Goal: Task Accomplishment & Management: Complete application form

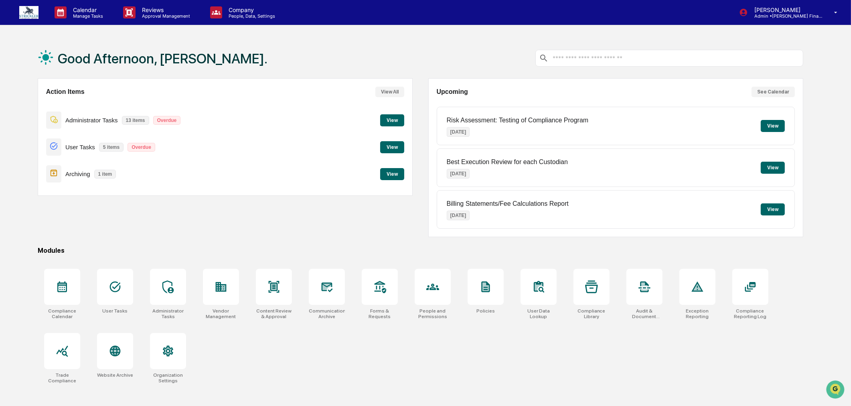
click at [27, 6] on img at bounding box center [28, 12] width 19 height 13
click at [395, 117] on button "View" at bounding box center [392, 120] width 24 height 12
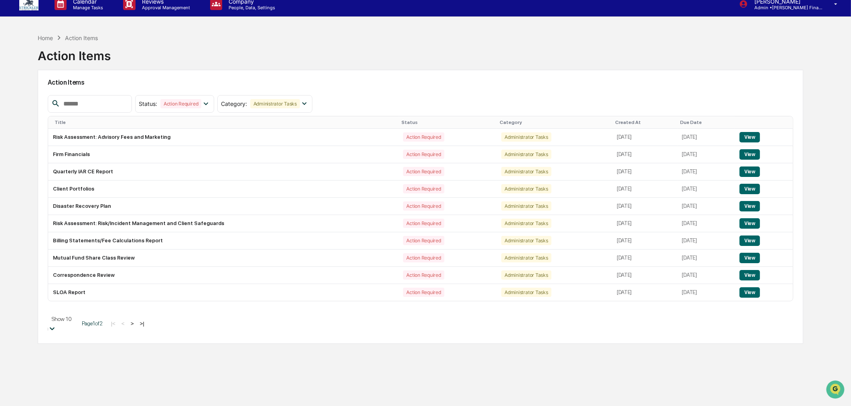
click at [83, 335] on body "Calendar Manage Tasks Reviews Approval Management Company People, Data, Setting…" at bounding box center [425, 237] width 851 height 490
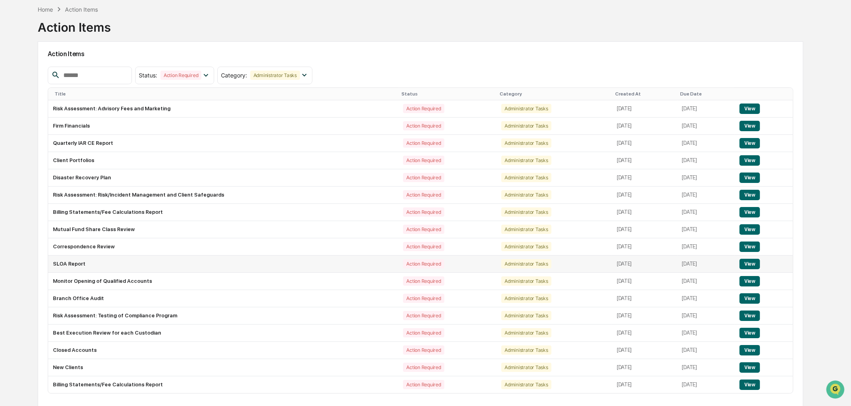
scroll to position [66, 0]
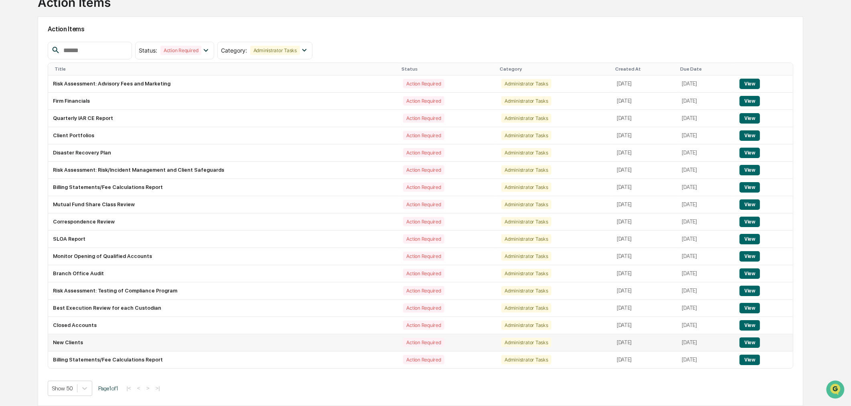
click at [747, 342] on button "View" at bounding box center [749, 342] width 20 height 10
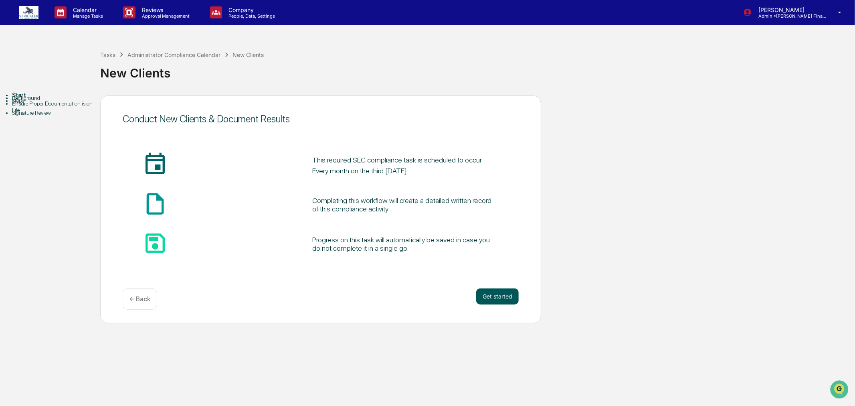
click at [495, 295] on button "Get started" at bounding box center [497, 296] width 43 height 16
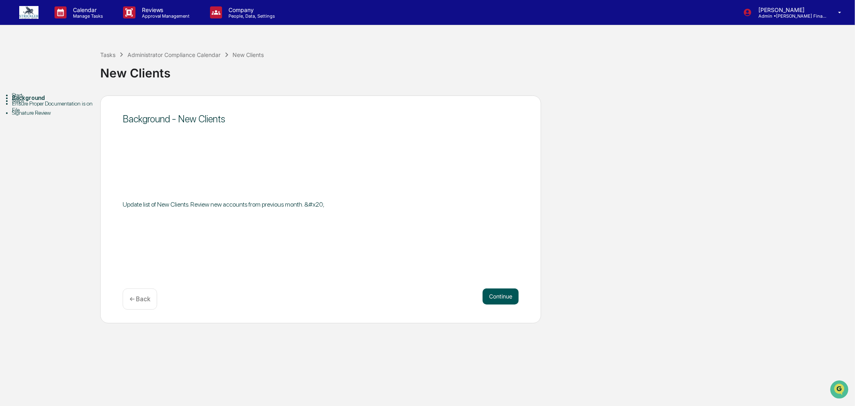
click at [512, 293] on button "Continue" at bounding box center [501, 296] width 36 height 16
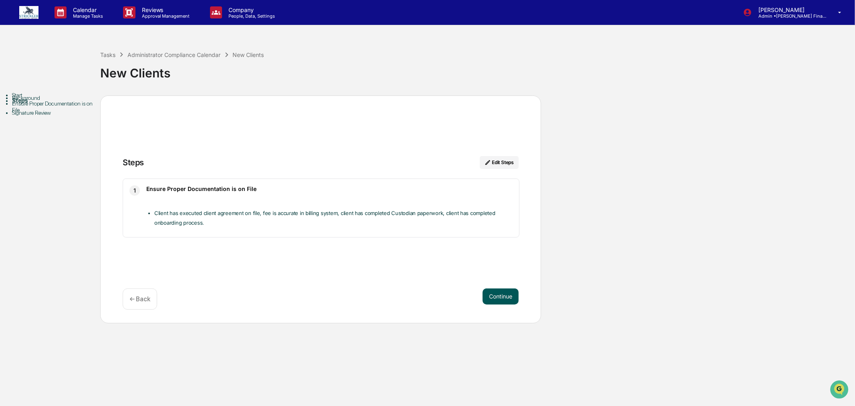
click at [506, 293] on button "Continue" at bounding box center [501, 296] width 36 height 16
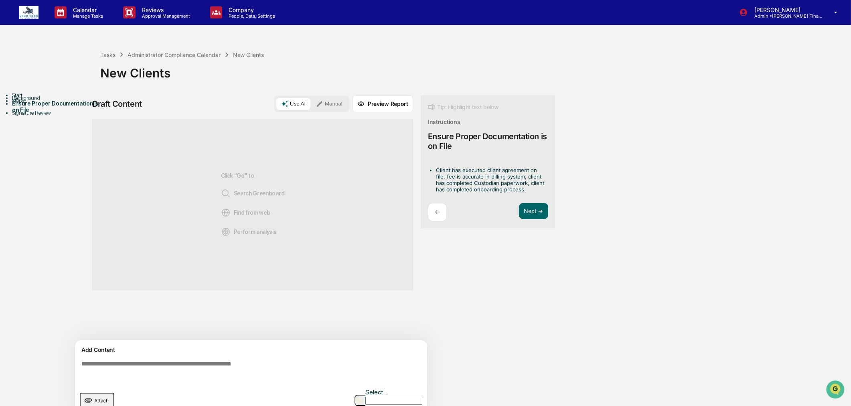
click at [321, 106] on button "Manual" at bounding box center [329, 104] width 36 height 12
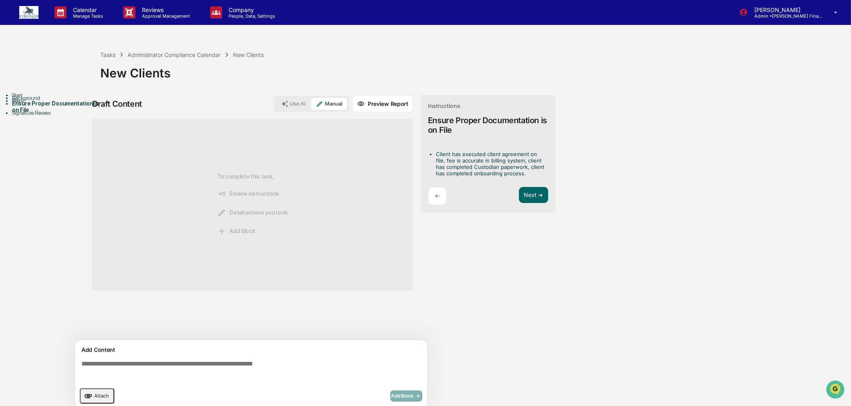
click at [175, 360] on textarea at bounding box center [252, 371] width 349 height 29
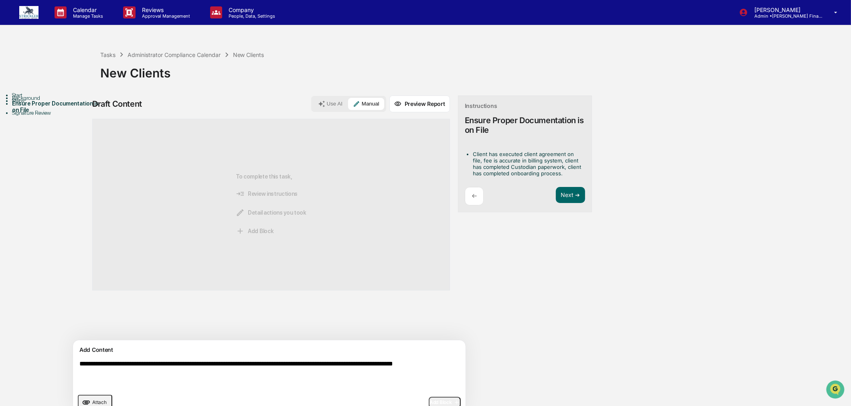
type textarea "**********"
click at [429, 400] on button "Add Block" at bounding box center [445, 402] width 32 height 11
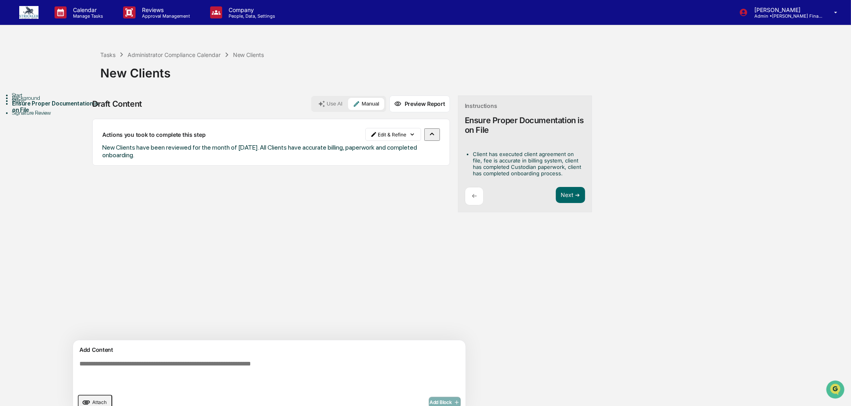
click at [91, 398] on button "Attach" at bounding box center [95, 402] width 34 height 15
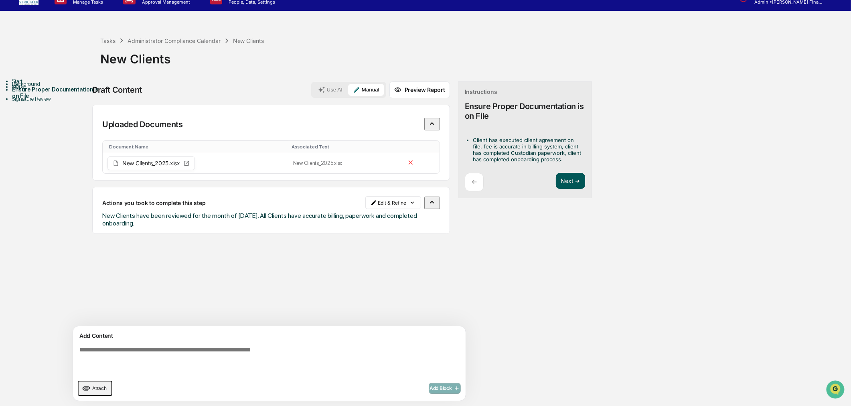
click at [556, 184] on button "Next ➔" at bounding box center [570, 181] width 29 height 16
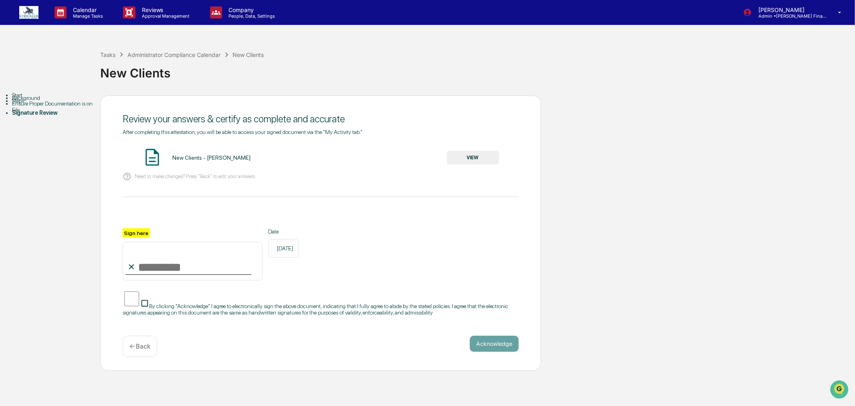
click at [475, 164] on button "VIEW" at bounding box center [473, 158] width 52 height 14
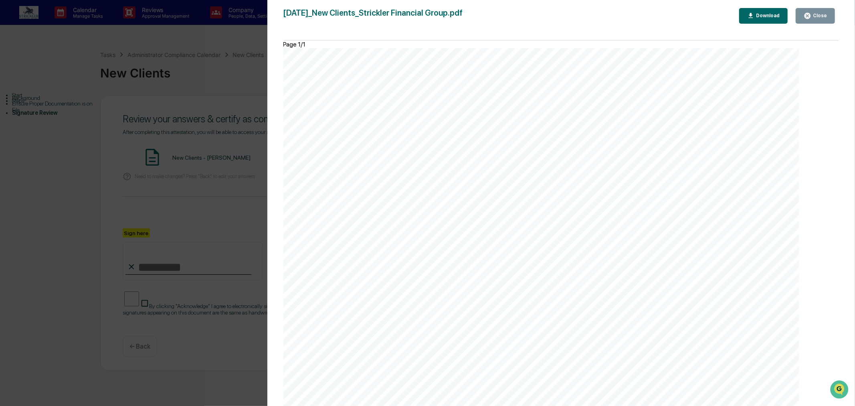
click at [809, 17] on icon "button" at bounding box center [808, 16] width 8 height 8
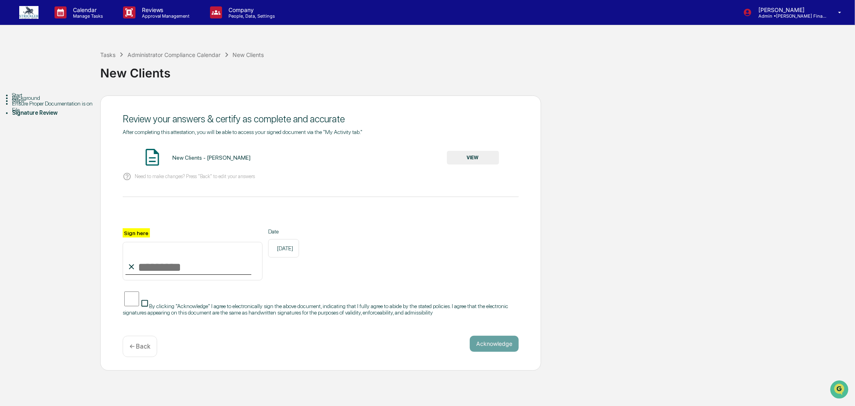
click at [191, 277] on input "Sign here" at bounding box center [193, 261] width 140 height 38
click at [146, 275] on input "Sign here" at bounding box center [193, 261] width 140 height 38
type input "**********"
click at [516, 352] on button "Acknowledge" at bounding box center [494, 344] width 49 height 16
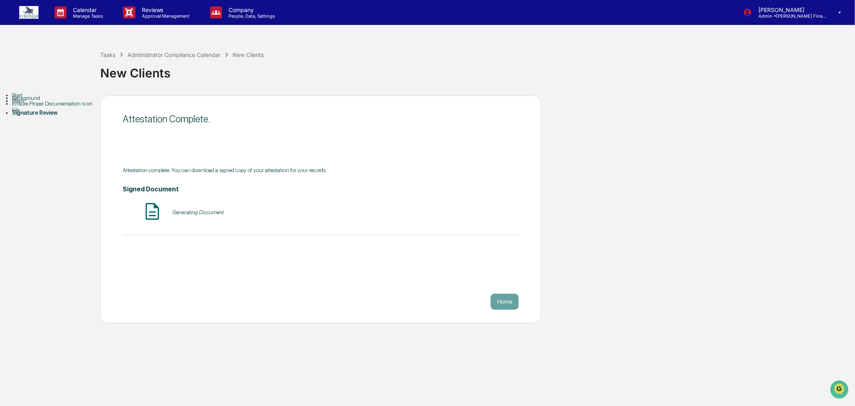
click at [499, 305] on button "Home" at bounding box center [505, 302] width 28 height 16
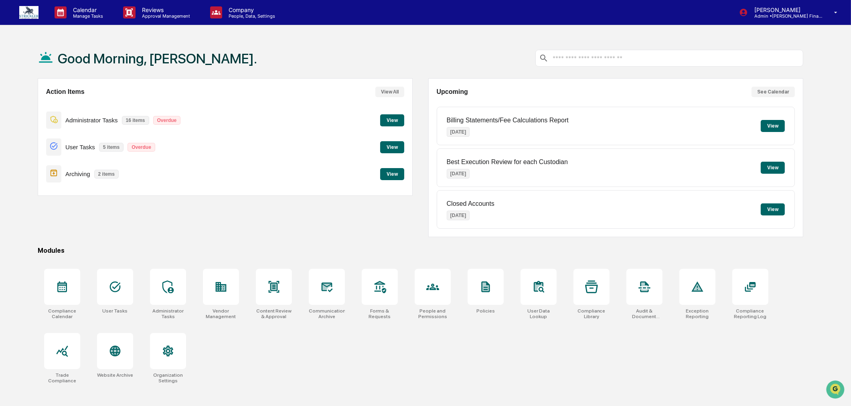
click at [393, 114] on div "Administrator Tasks 16 items Overdue View" at bounding box center [225, 120] width 358 height 27
click at [395, 120] on button "View" at bounding box center [392, 120] width 24 height 12
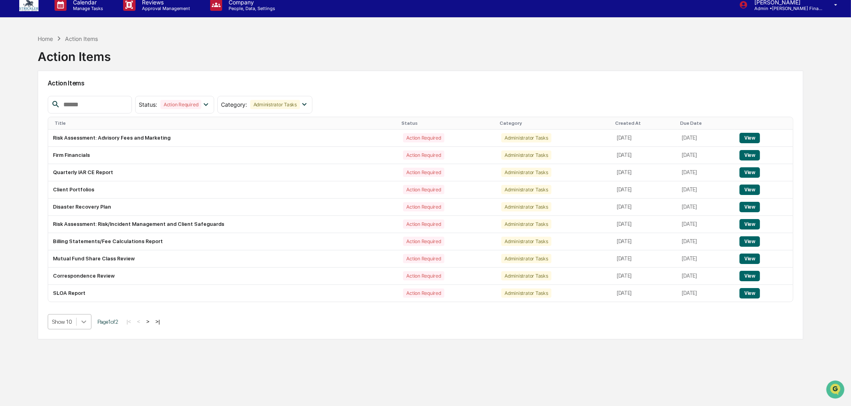
click at [83, 333] on div "Action Items Status : Action Required Select/Deselect All Action Required Resol…" at bounding box center [421, 205] width 766 height 269
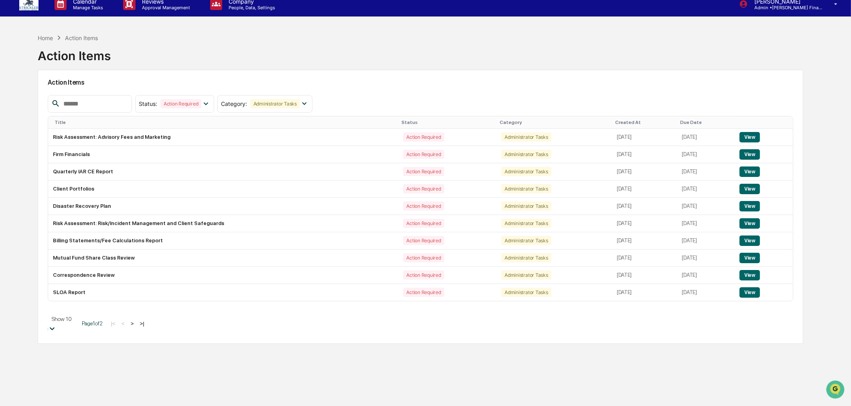
scroll to position [9, 0]
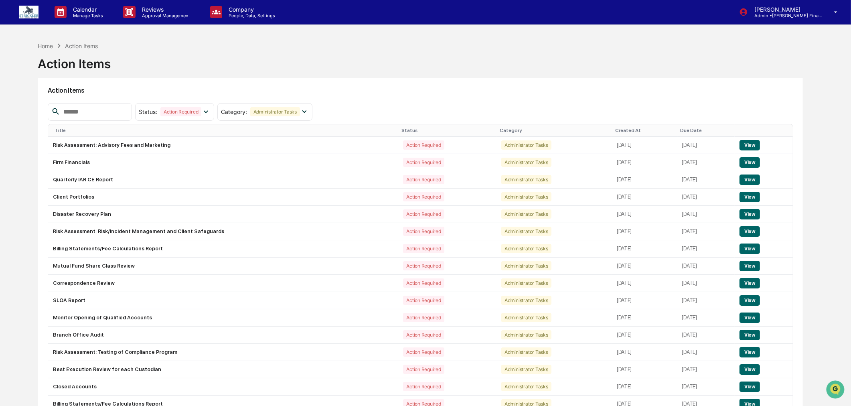
scroll to position [0, 0]
click at [43, 48] on div "Home" at bounding box center [45, 46] width 15 height 7
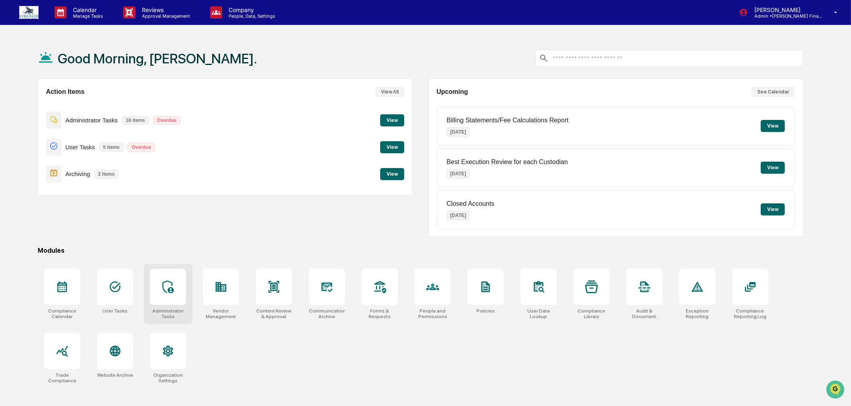
click at [171, 291] on icon at bounding box center [167, 286] width 11 height 13
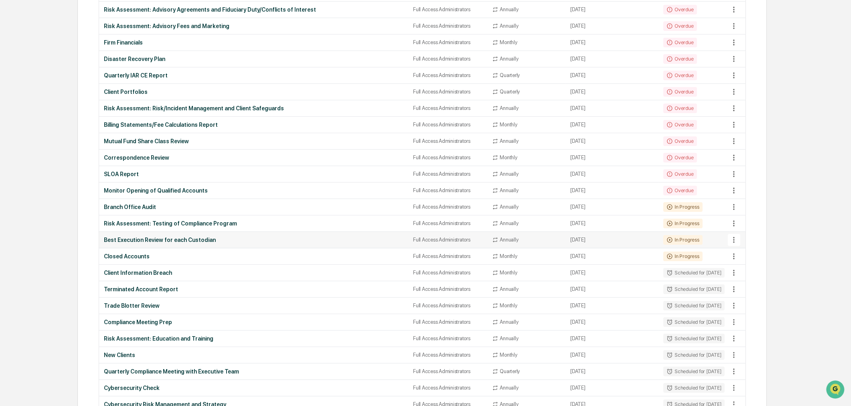
click at [117, 243] on td "Best Execution Review for each Custodian" at bounding box center [253, 240] width 309 height 16
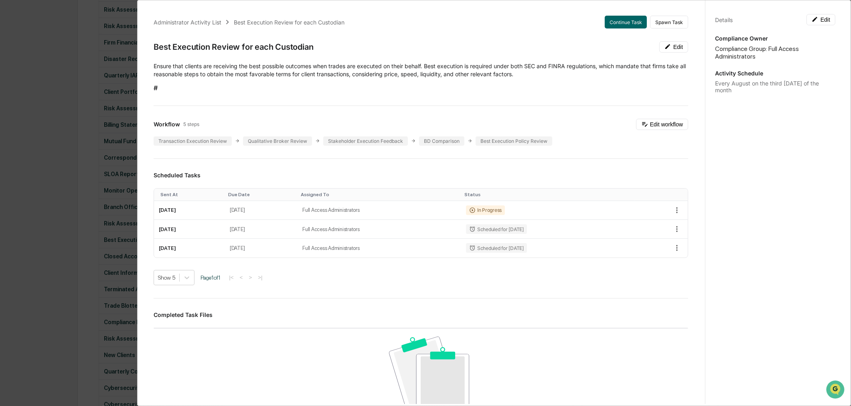
click at [66, 35] on div "Administrator Activity List Best Execution Review for each Custodian Continue T…" at bounding box center [425, 203] width 851 height 406
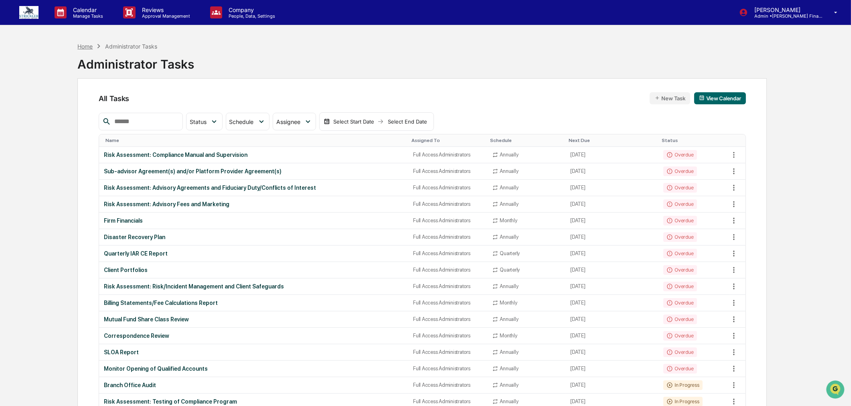
click at [88, 47] on div "Home" at bounding box center [84, 46] width 15 height 7
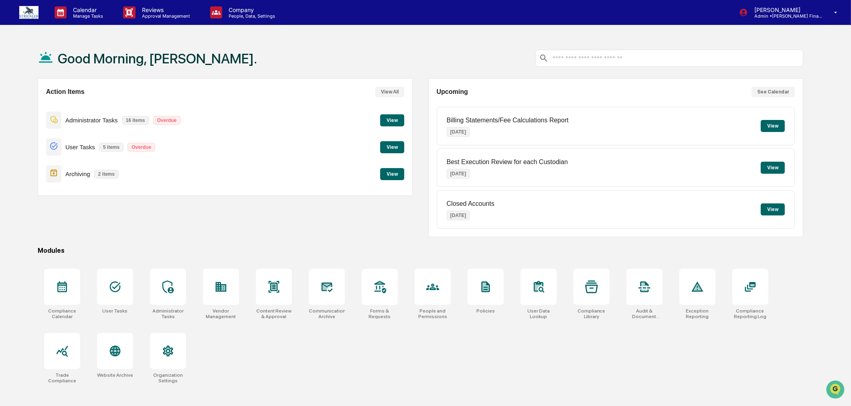
click at [390, 119] on button "View" at bounding box center [392, 120] width 24 height 12
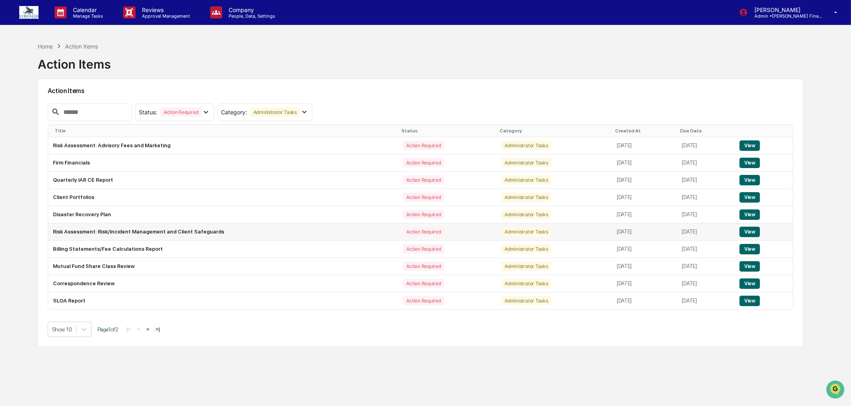
scroll to position [38, 0]
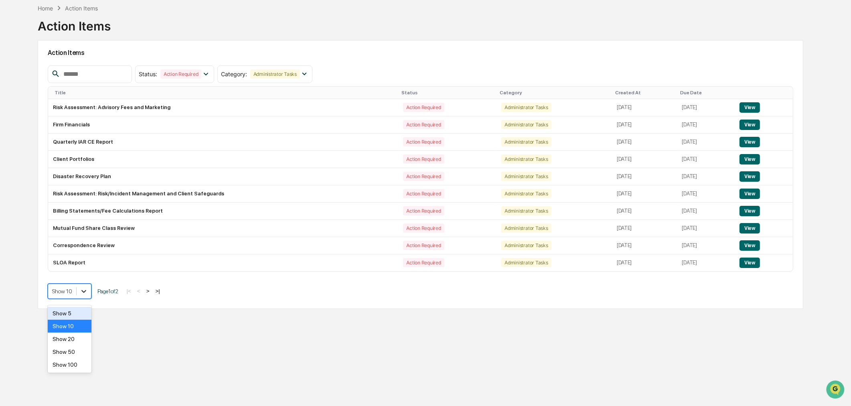
click at [83, 298] on div at bounding box center [84, 291] width 14 height 14
click at [79, 362] on div "Show 100" at bounding box center [70, 364] width 44 height 13
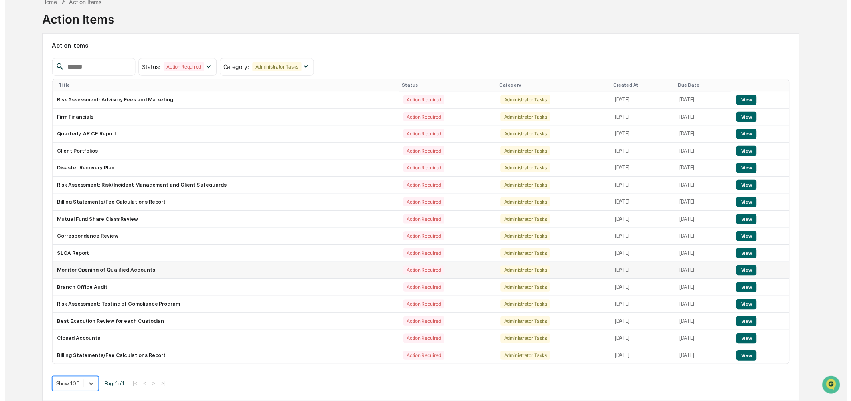
scroll to position [49, 0]
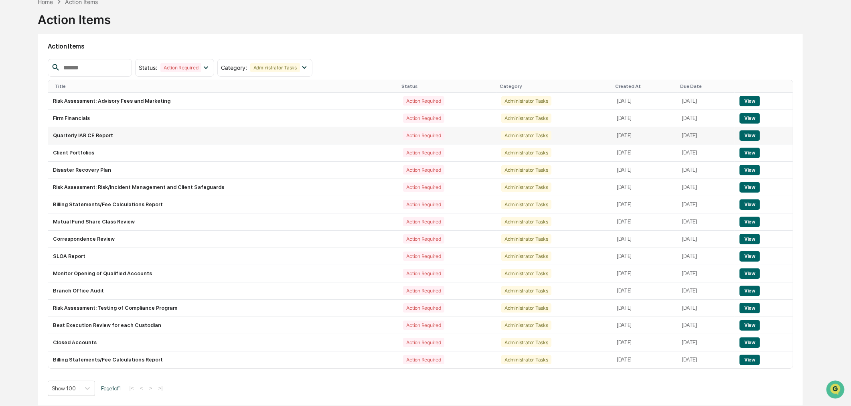
click at [102, 132] on td "Quarterly IAR CE Report" at bounding box center [223, 135] width 350 height 17
click at [752, 132] on button "View" at bounding box center [749, 135] width 20 height 10
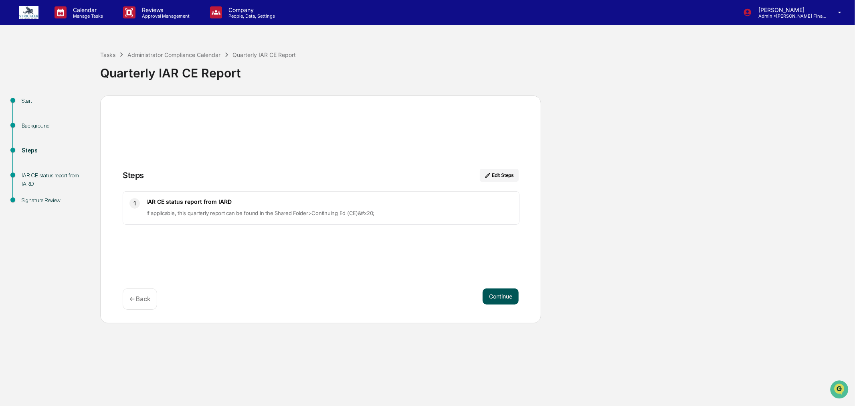
click at [498, 293] on button "Continue" at bounding box center [501, 296] width 36 height 16
